Goal: Task Accomplishment & Management: Use online tool/utility

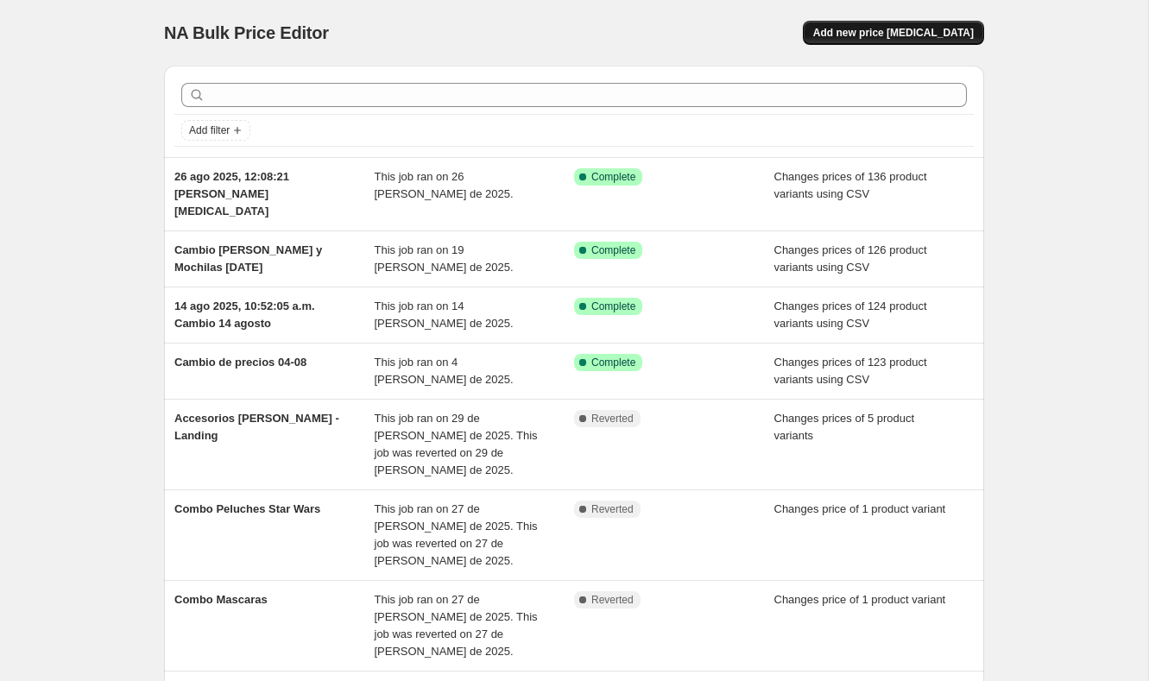
click at [918, 34] on span "Add new price [MEDICAL_DATA]" at bounding box center [893, 33] width 161 height 14
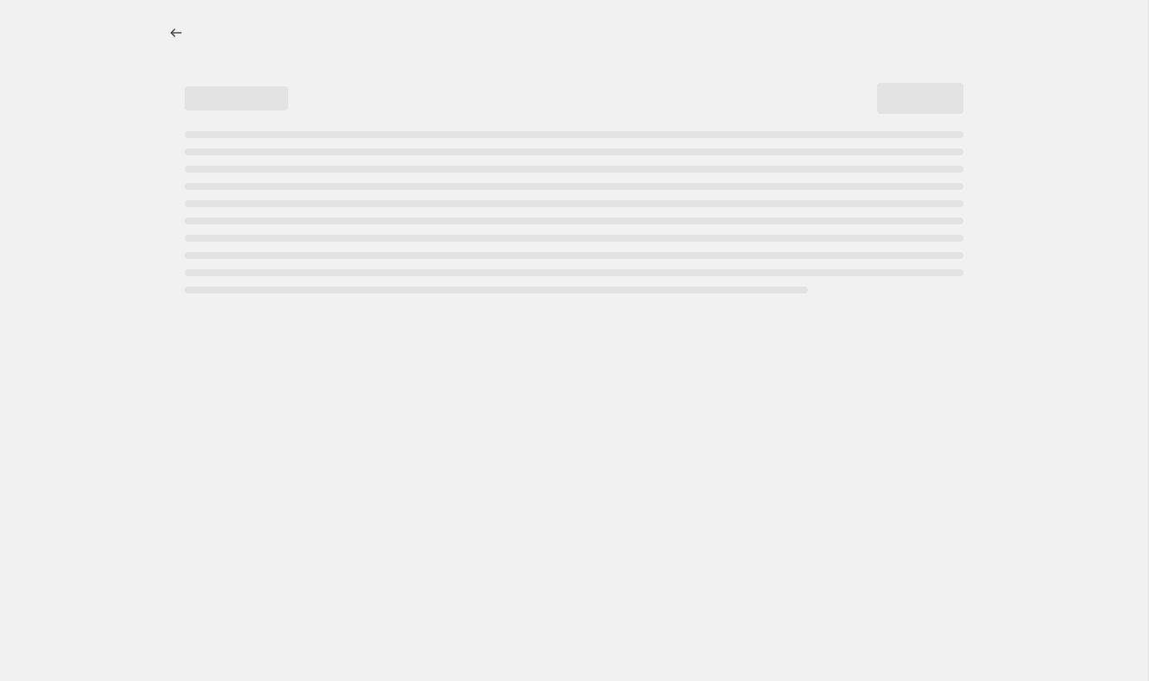
select select "percentage"
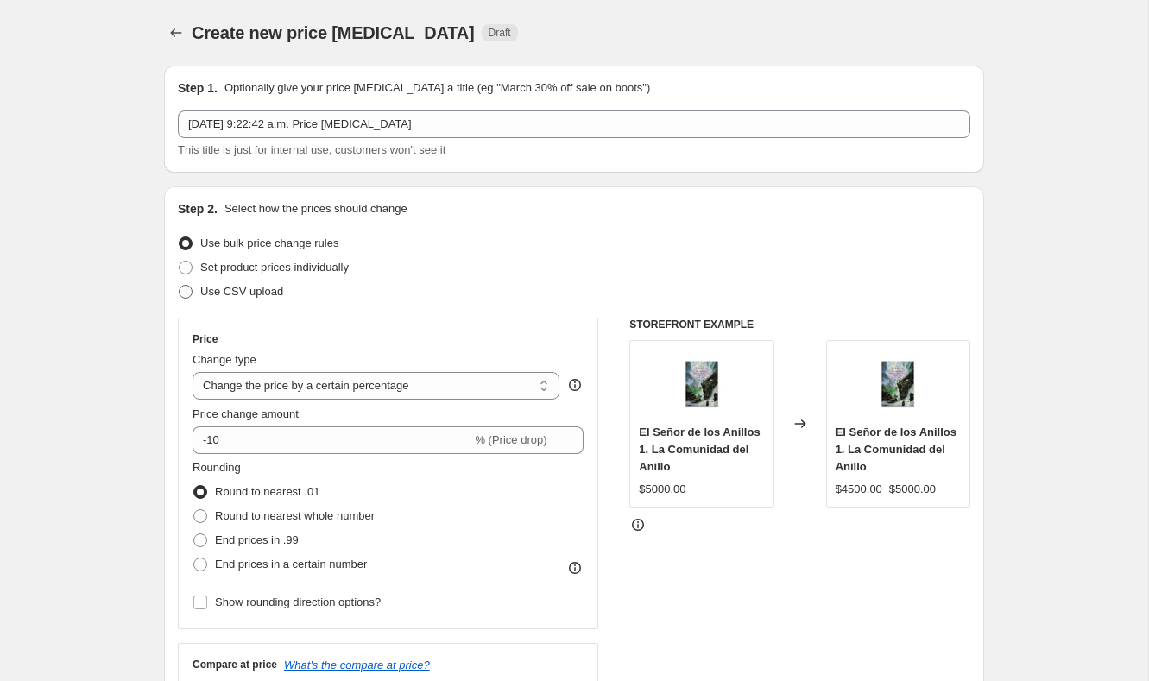
click at [245, 286] on span "Use CSV upload" at bounding box center [241, 291] width 83 height 13
click at [180, 286] on input "Use CSV upload" at bounding box center [179, 285] width 1 height 1
radio input "true"
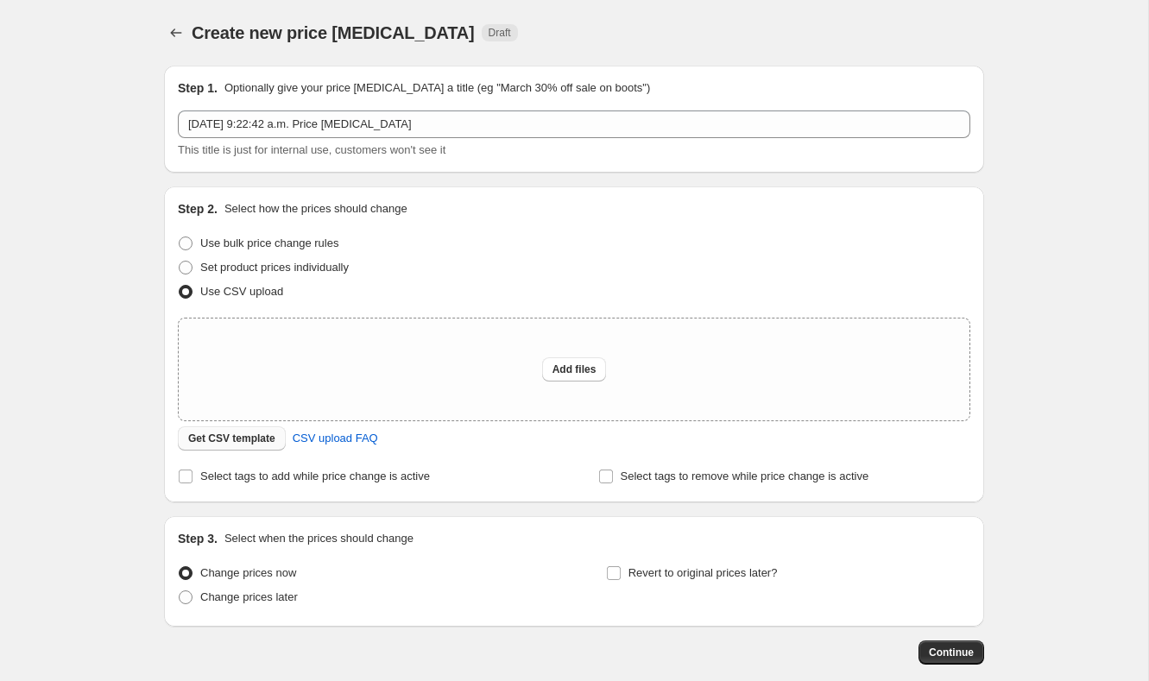
click at [260, 450] on button "Get CSV template" at bounding box center [232, 438] width 108 height 24
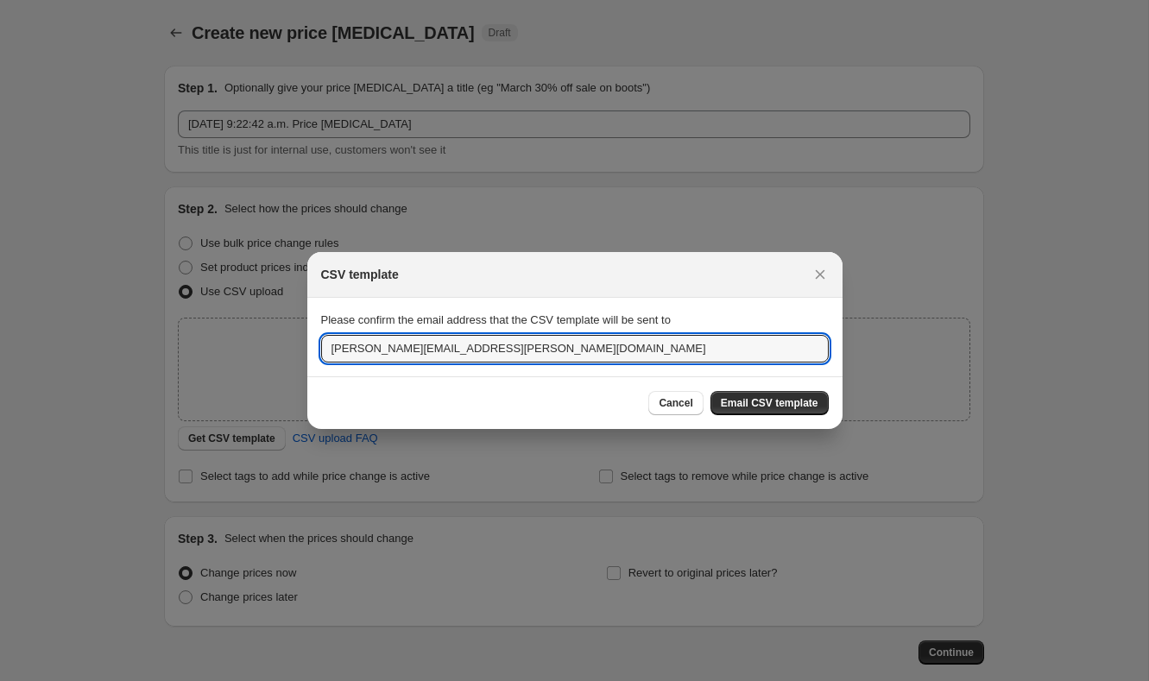
drag, startPoint x: 458, startPoint y: 353, endPoint x: 266, endPoint y: 332, distance: 193.7
type input "sebastian@mediahuella.com"
click at [738, 395] on button "Email CSV template" at bounding box center [770, 403] width 118 height 24
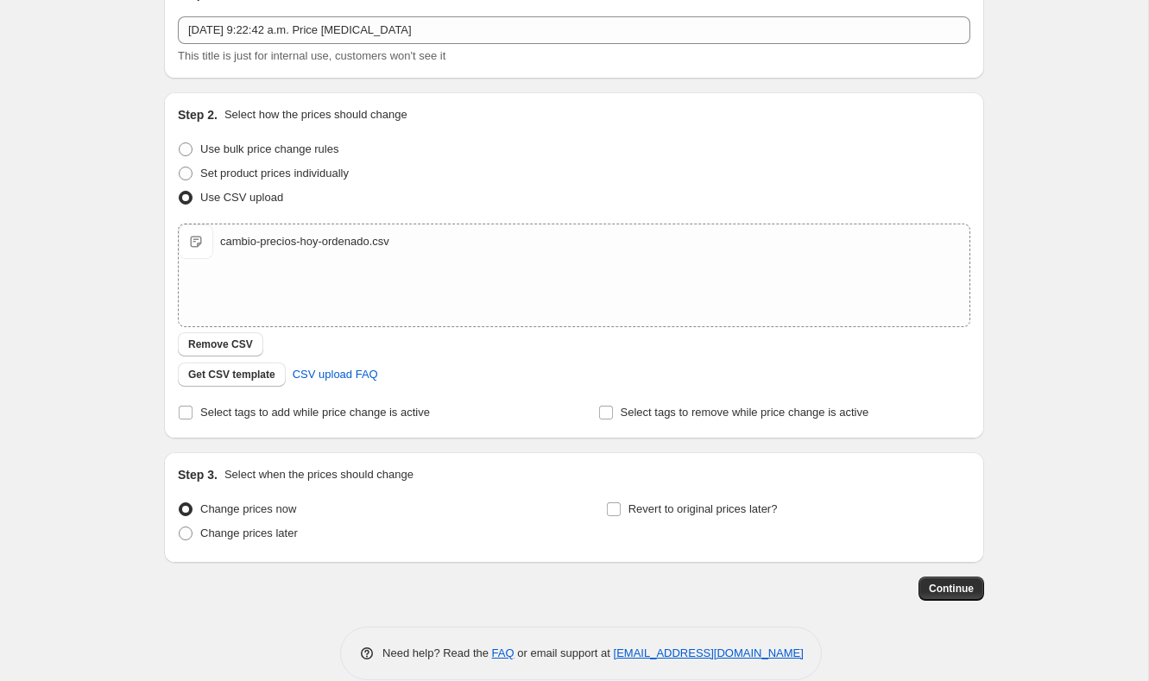
scroll to position [97, 0]
click at [960, 580] on span "Continue" at bounding box center [951, 586] width 45 height 14
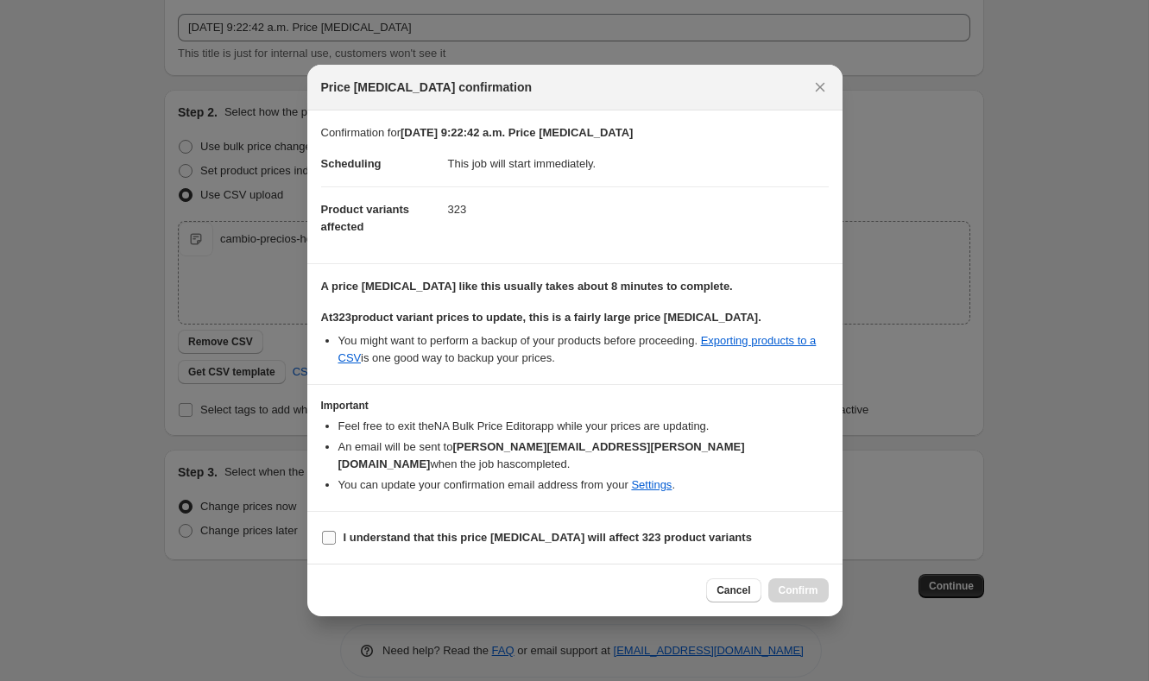
click at [570, 532] on b "I understand that this price change job will affect 323 product variants" at bounding box center [548, 537] width 408 height 13
click at [336, 532] on input "I understand that this price change job will affect 323 product variants" at bounding box center [329, 538] width 14 height 14
checkbox input "true"
click at [820, 96] on icon "Close" at bounding box center [820, 87] width 17 height 17
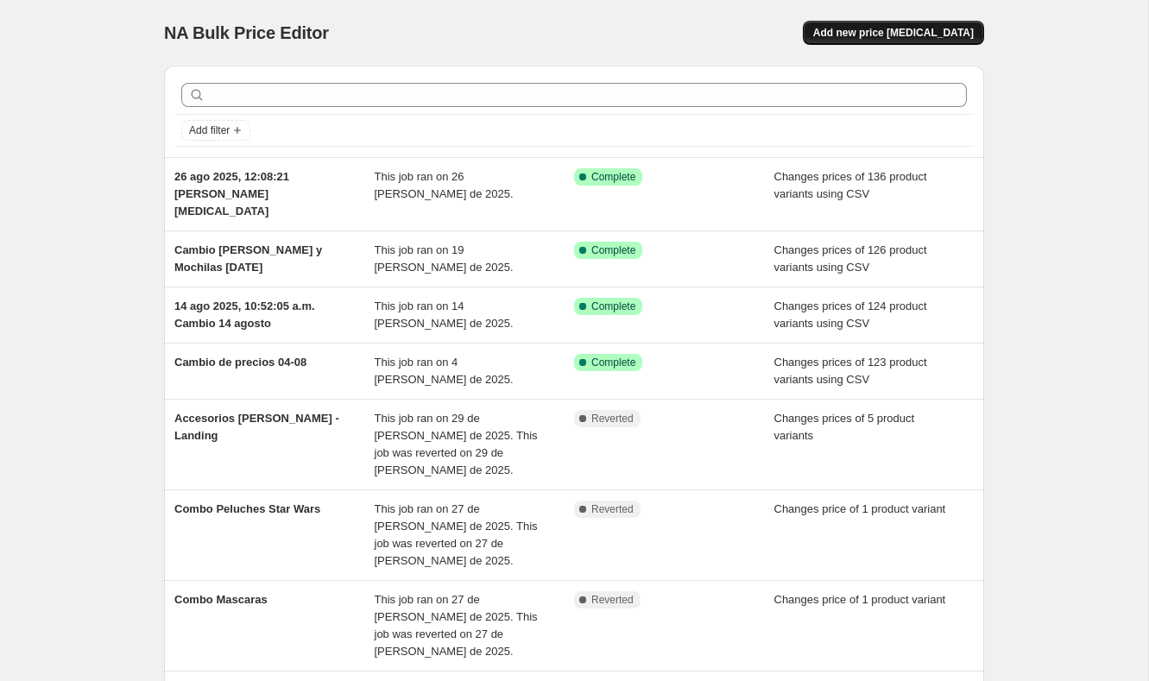
click at [891, 29] on span "Add new price [MEDICAL_DATA]" at bounding box center [893, 33] width 161 height 14
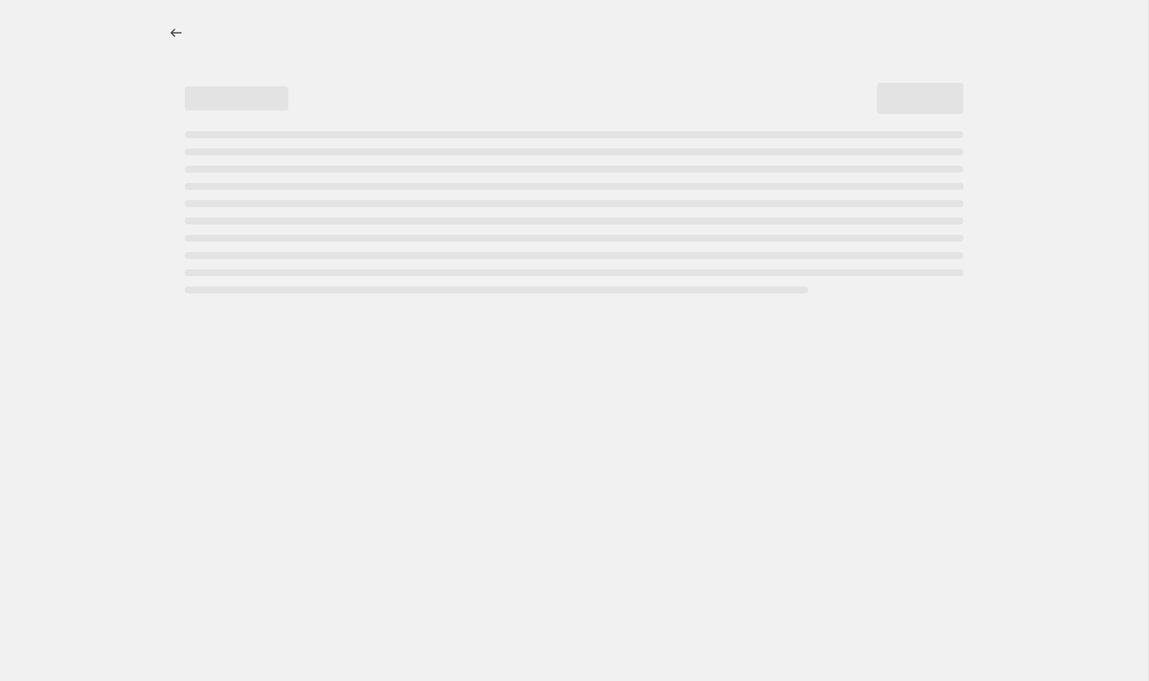
select select "percentage"
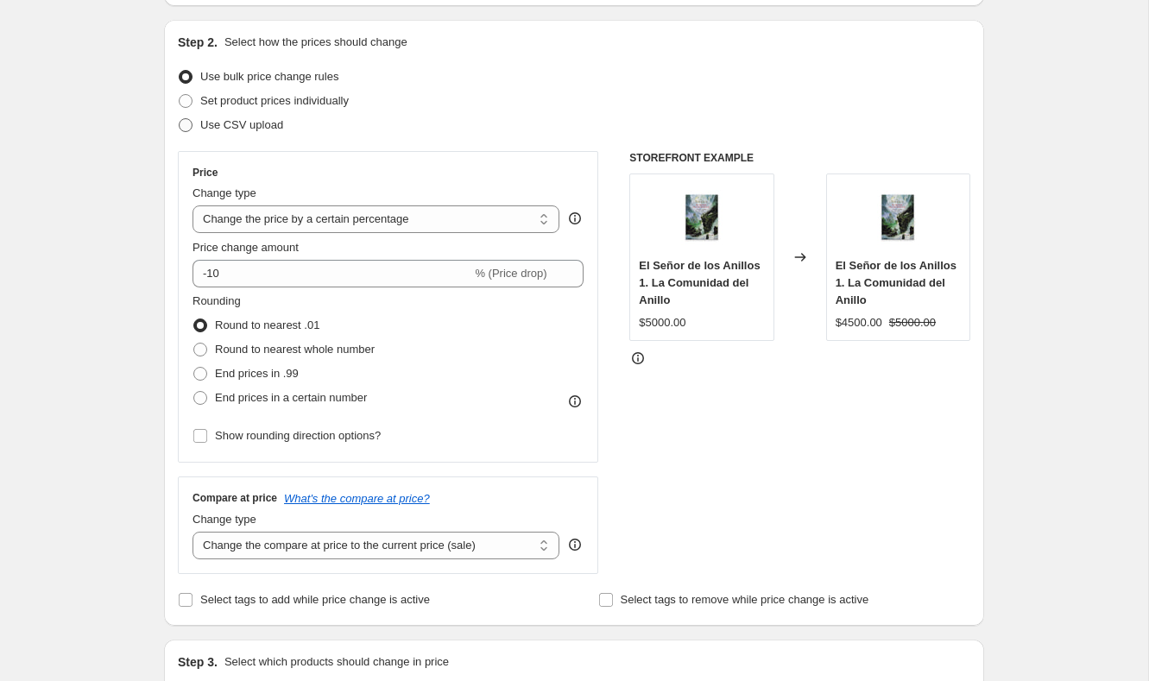
click at [225, 129] on span "Use CSV upload" at bounding box center [241, 124] width 83 height 13
click at [180, 119] on input "Use CSV upload" at bounding box center [179, 118] width 1 height 1
radio input "true"
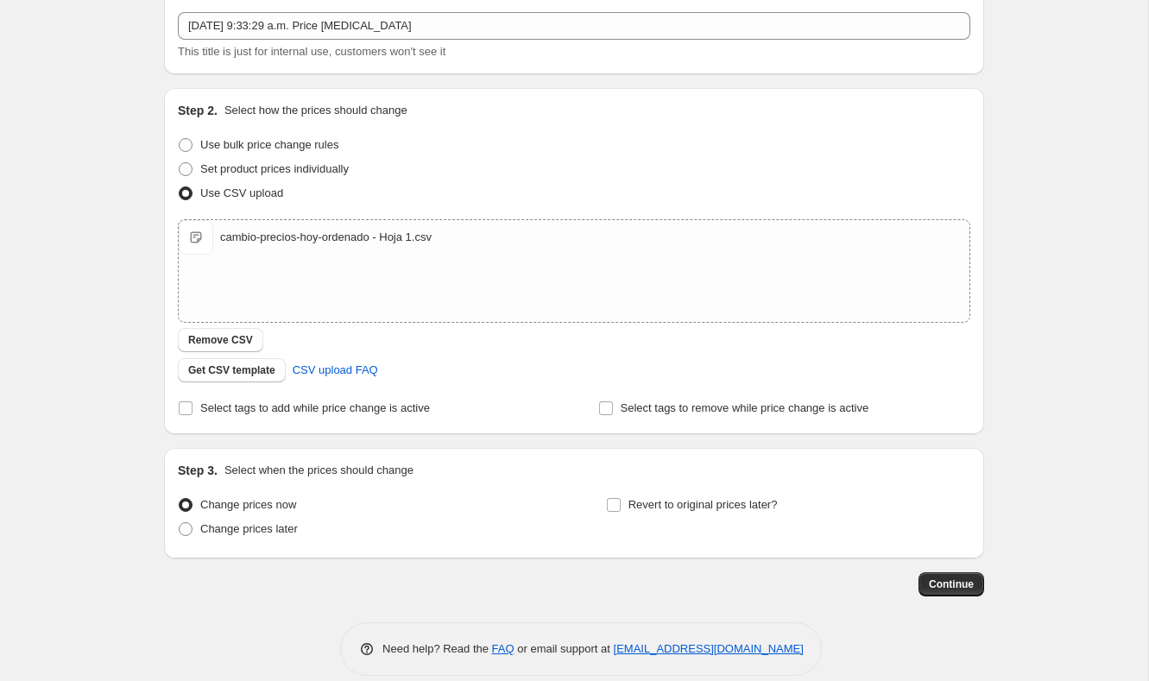
scroll to position [118, 0]
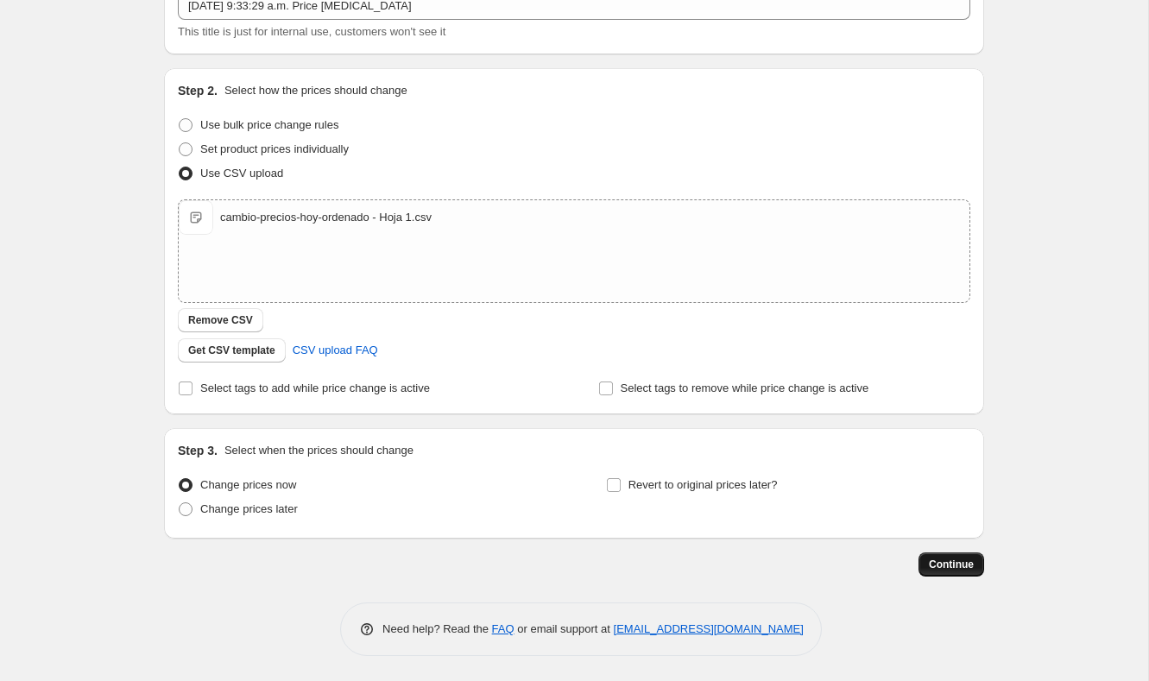
click at [941, 565] on span "Continue" at bounding box center [951, 565] width 45 height 14
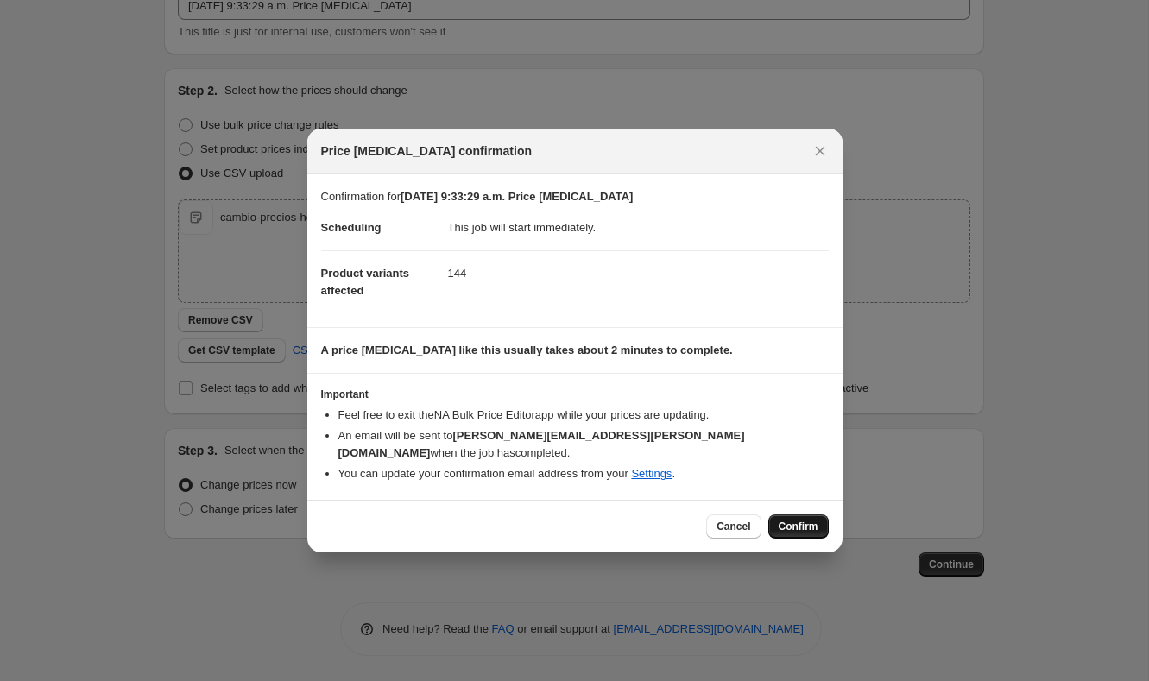
click at [799, 520] on span "Confirm" at bounding box center [799, 527] width 40 height 14
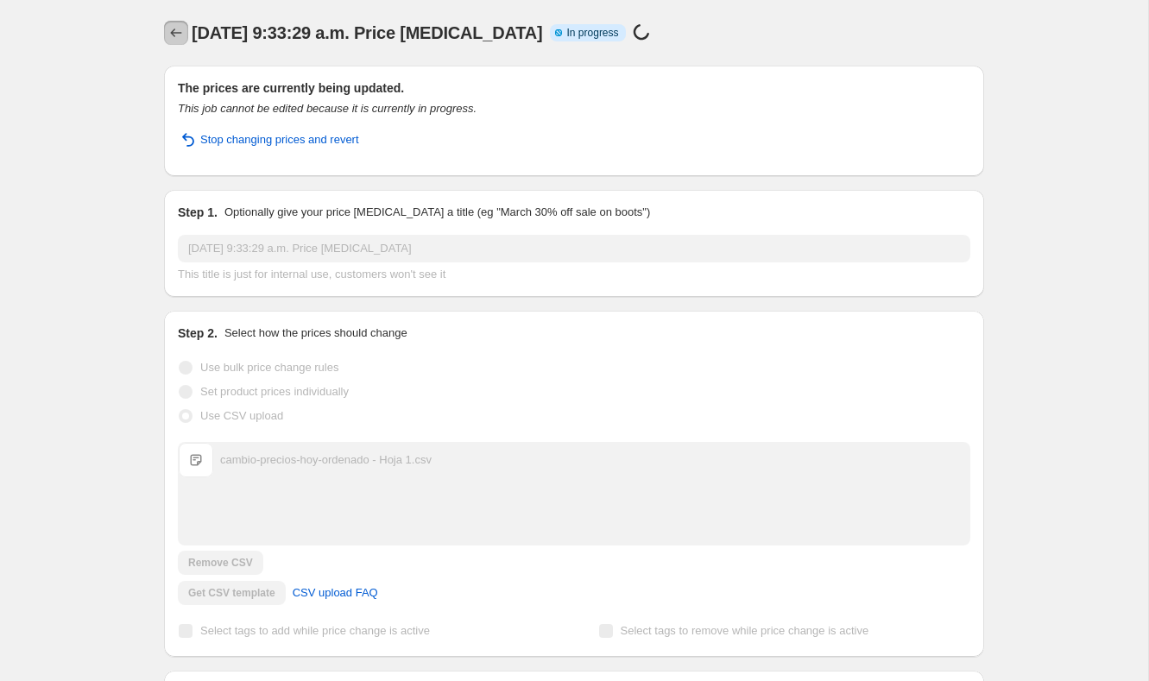
click at [172, 36] on icon "Price change jobs" at bounding box center [175, 32] width 17 height 17
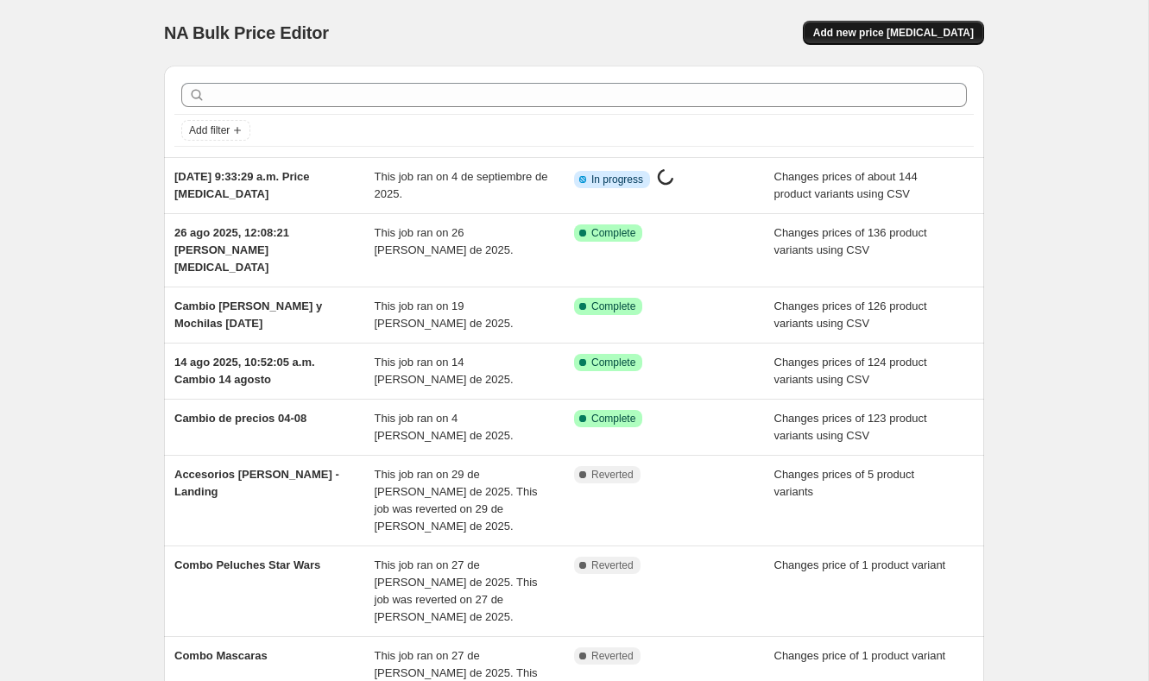
click at [923, 35] on span "Add new price [MEDICAL_DATA]" at bounding box center [893, 33] width 161 height 14
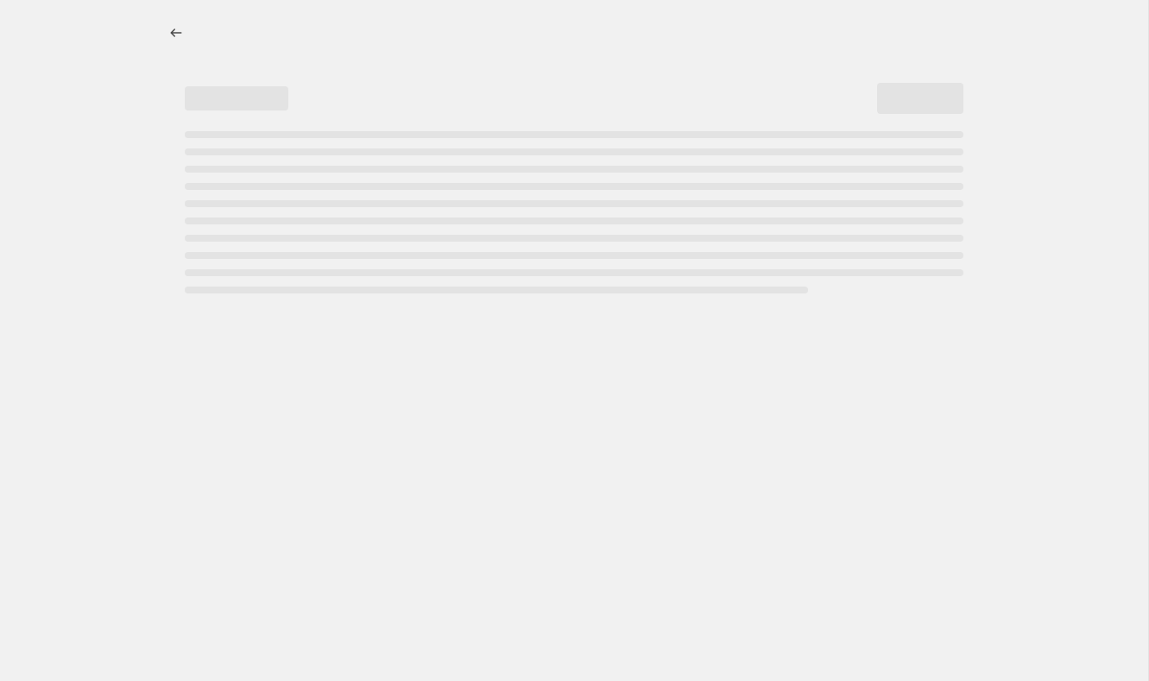
select select "percentage"
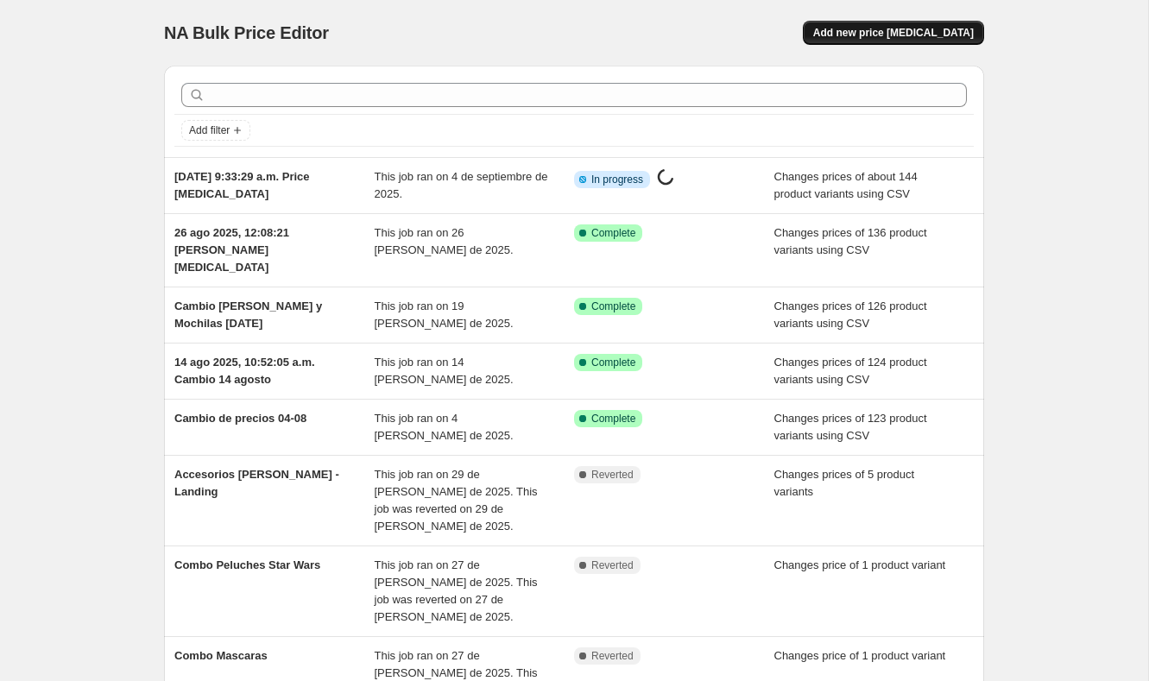
click at [941, 42] on button "Add new price [MEDICAL_DATA]" at bounding box center [893, 33] width 181 height 24
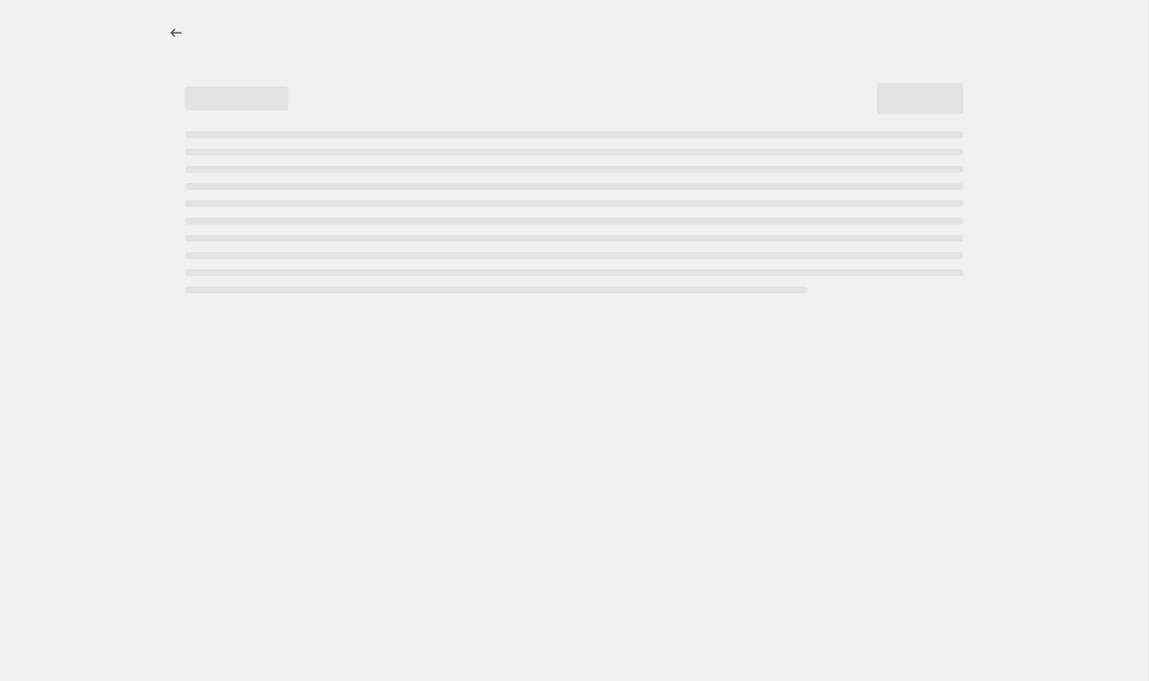
select select "percentage"
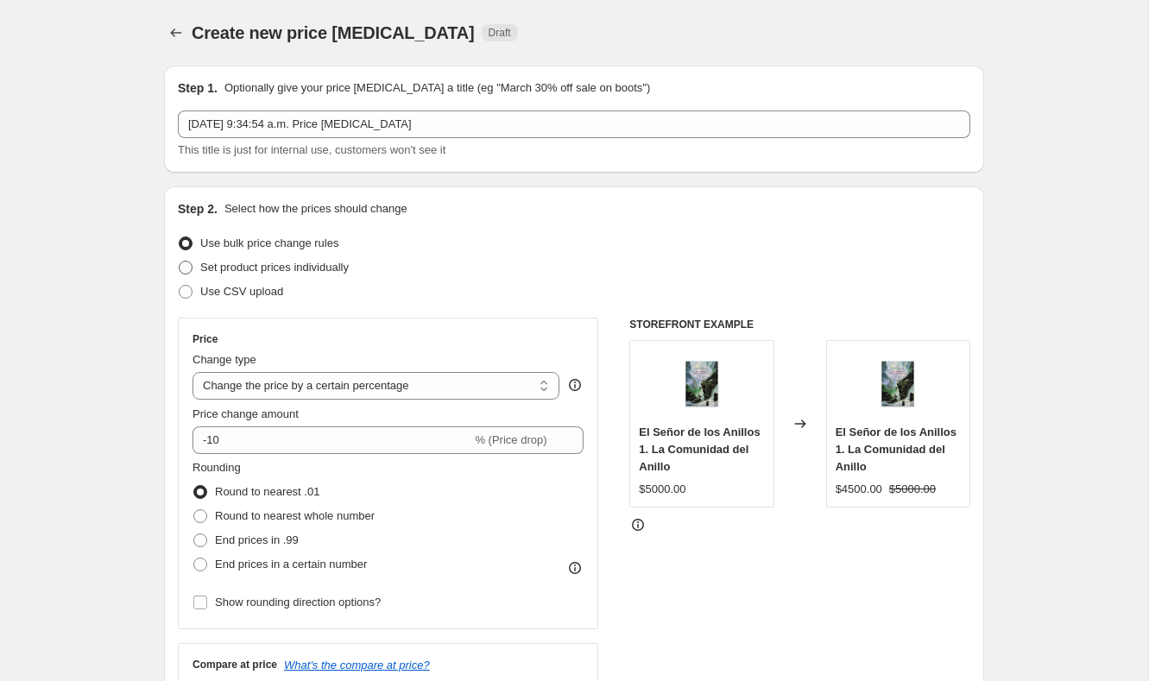
click at [189, 268] on span at bounding box center [186, 268] width 14 height 14
click at [180, 262] on input "Set product prices individually" at bounding box center [179, 261] width 1 height 1
radio input "true"
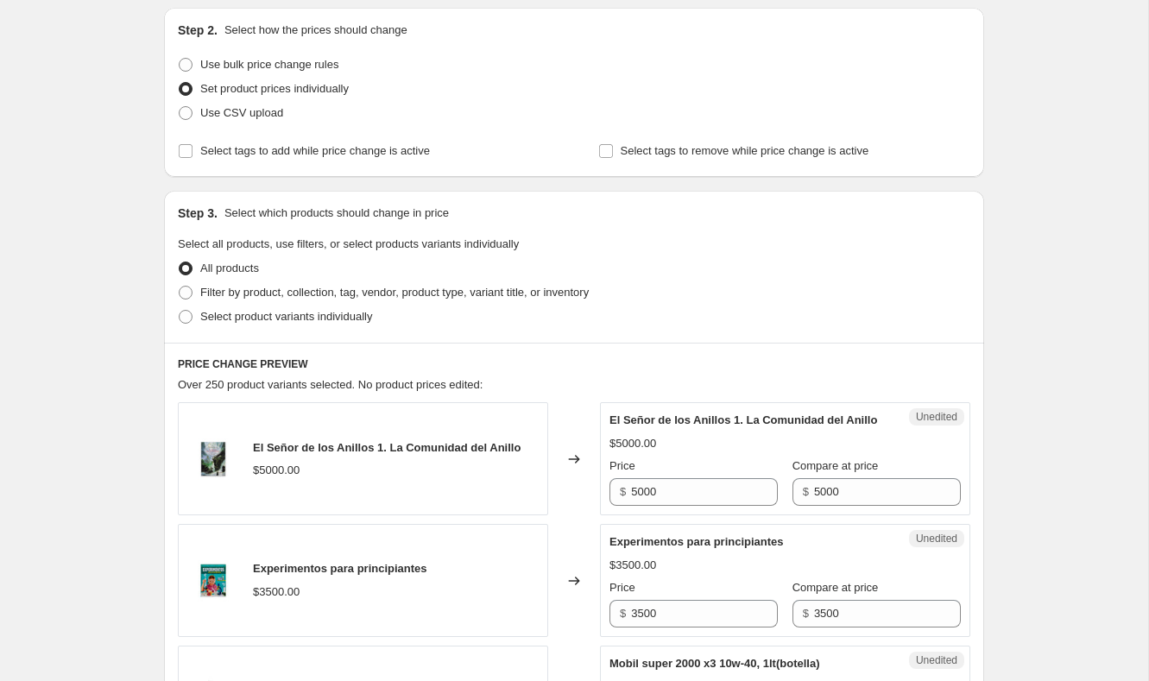
scroll to position [43, 0]
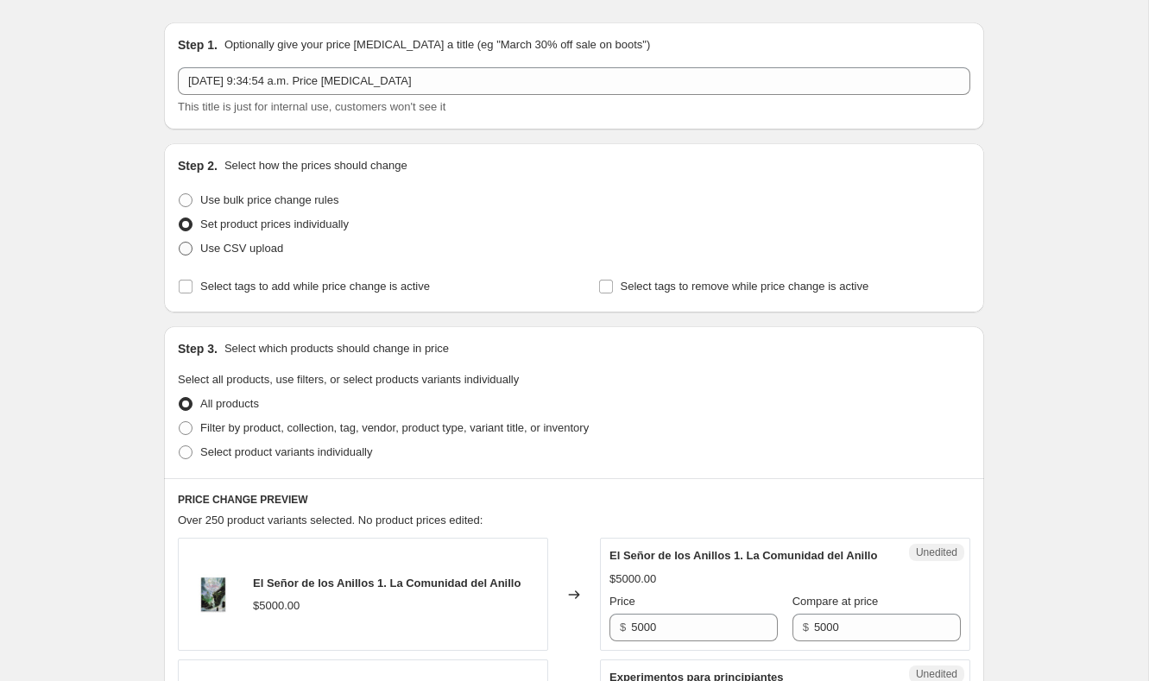
click at [188, 253] on span at bounding box center [186, 249] width 14 height 14
click at [180, 243] on input "Use CSV upload" at bounding box center [179, 242] width 1 height 1
radio input "true"
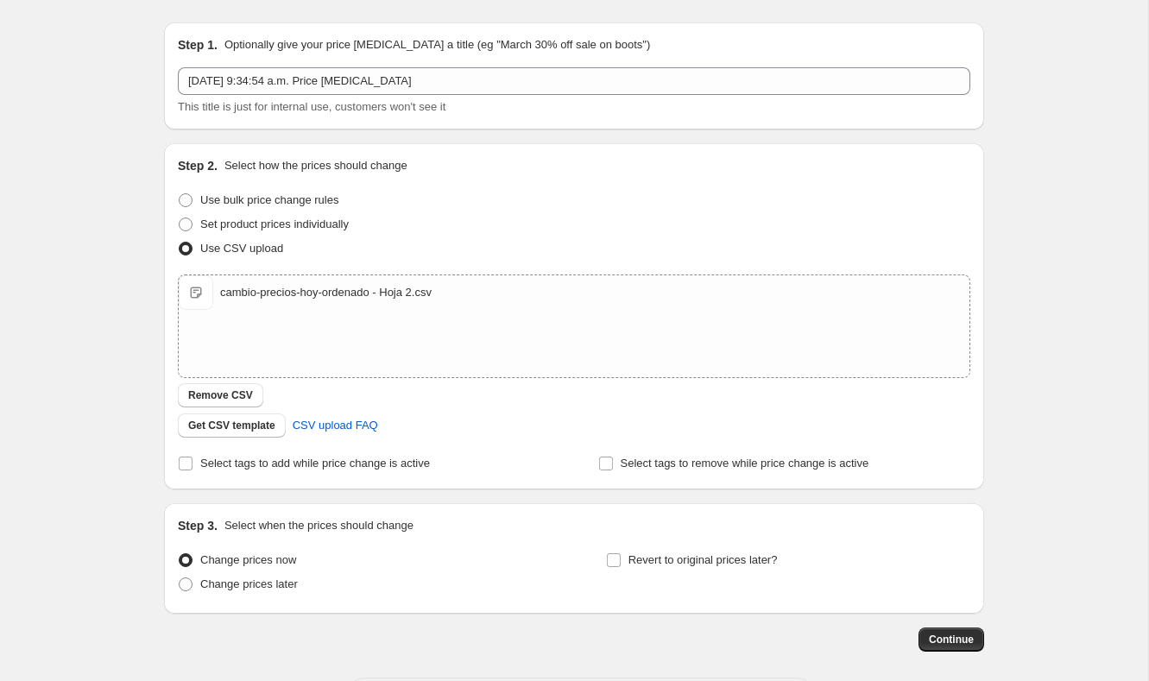
scroll to position [118, 0]
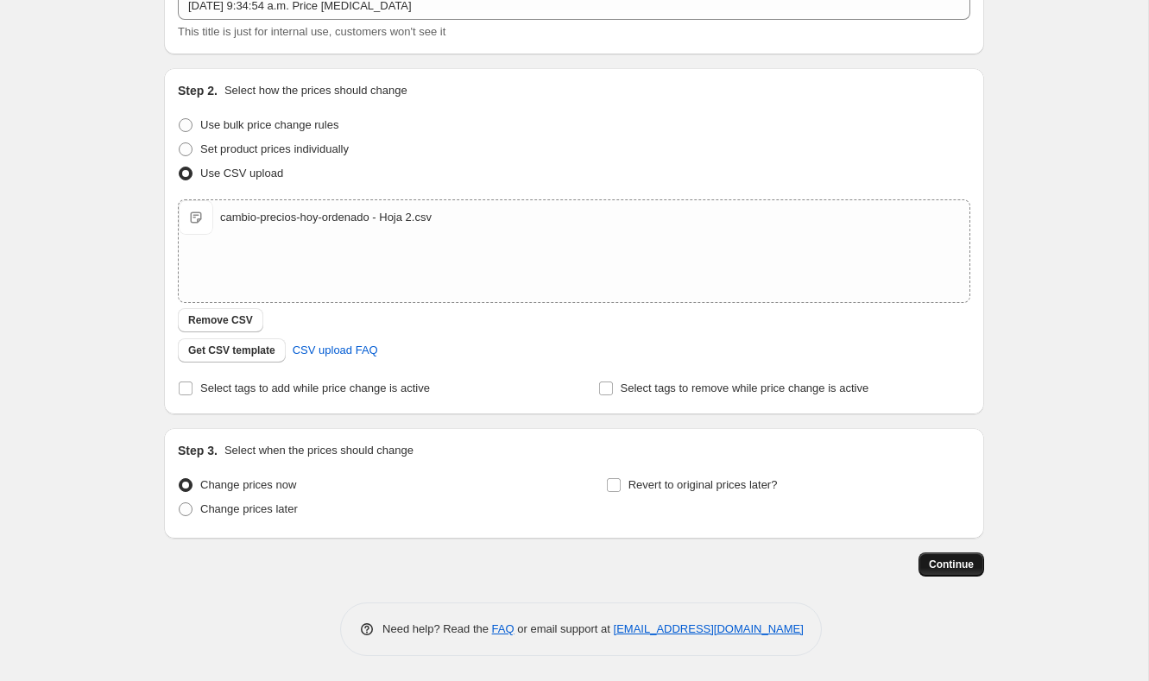
click at [963, 566] on span "Continue" at bounding box center [951, 565] width 45 height 14
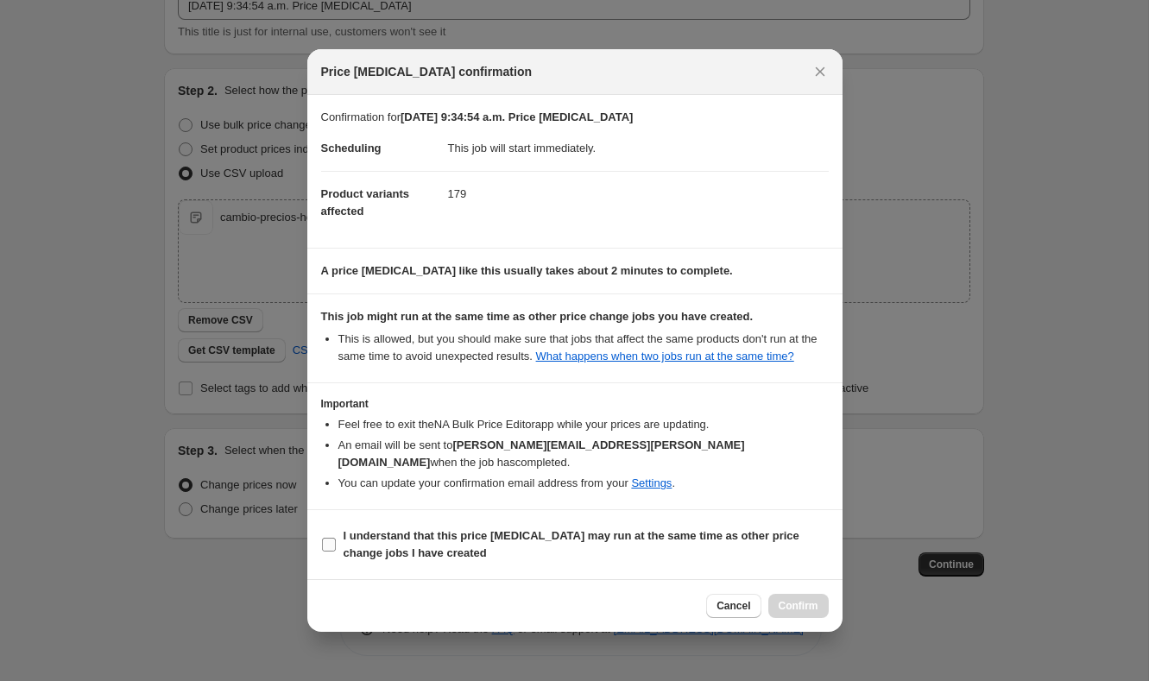
click at [415, 535] on b "I understand that this price change job may run at the same time as other price…" at bounding box center [572, 544] width 456 height 30
click at [336, 538] on input "I understand that this price change job may run at the same time as other price…" at bounding box center [329, 545] width 14 height 14
checkbox input "true"
click at [818, 610] on span "Confirm" at bounding box center [799, 606] width 40 height 14
